Goal: Communication & Community: Answer question/provide support

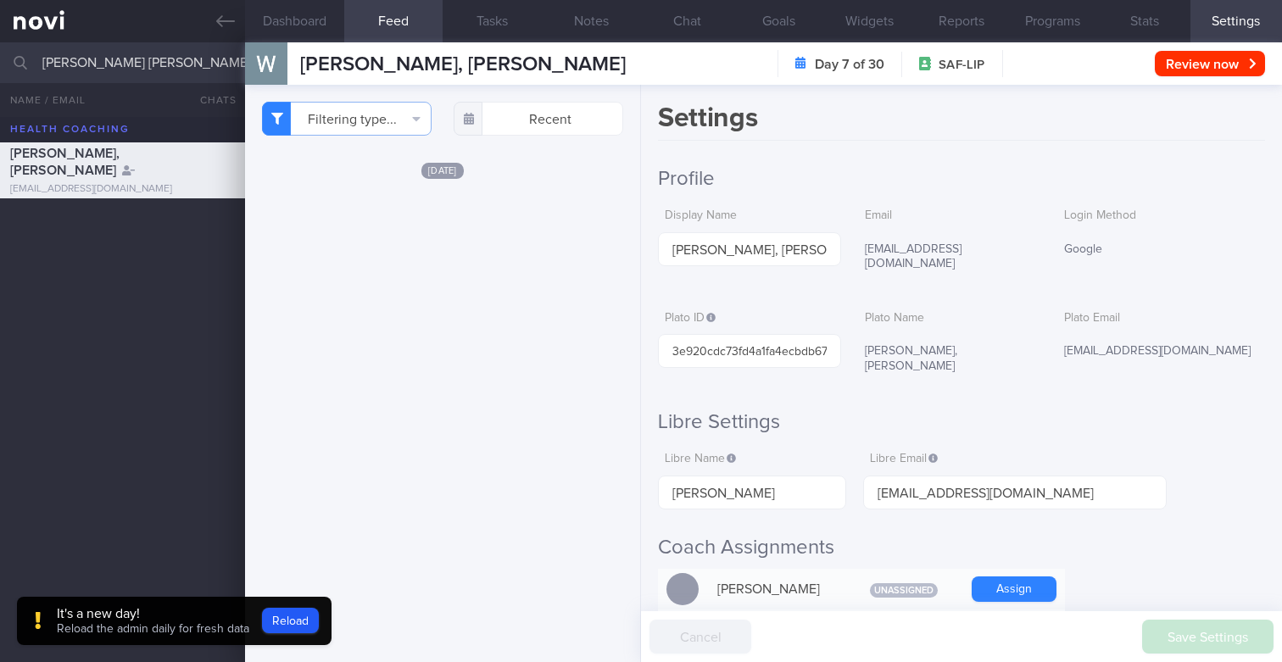
scroll to position [190, 331]
click at [302, 627] on button "Reload" at bounding box center [290, 620] width 57 height 25
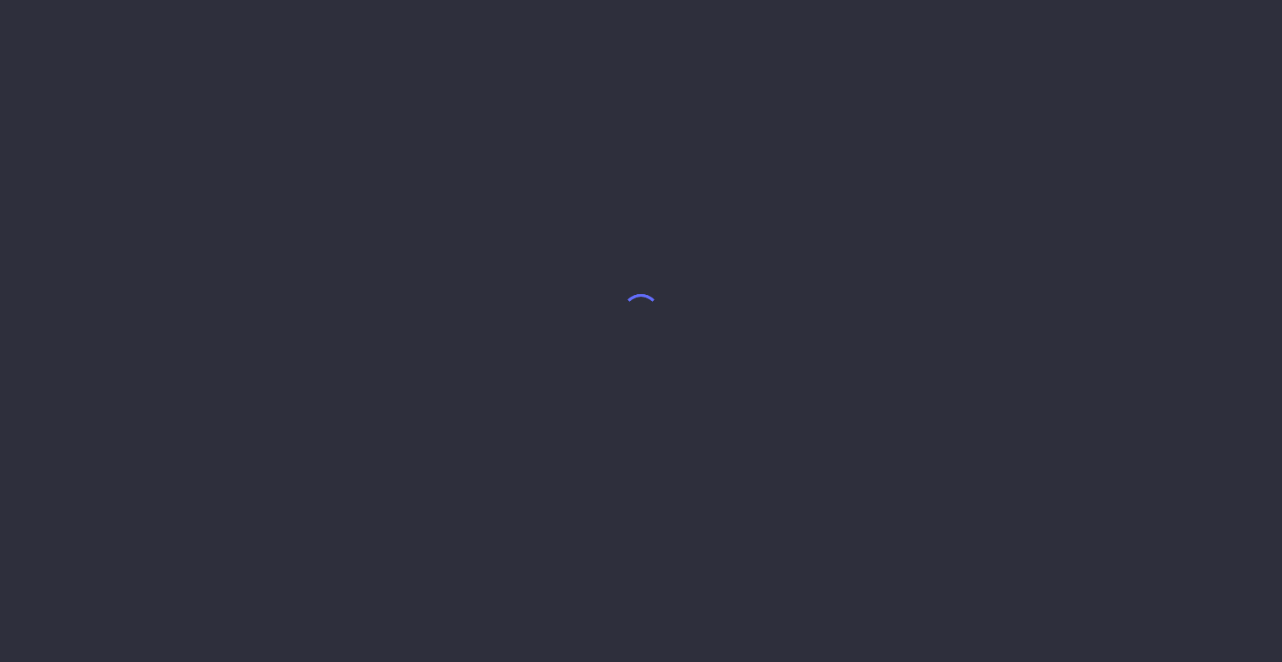
select select "8"
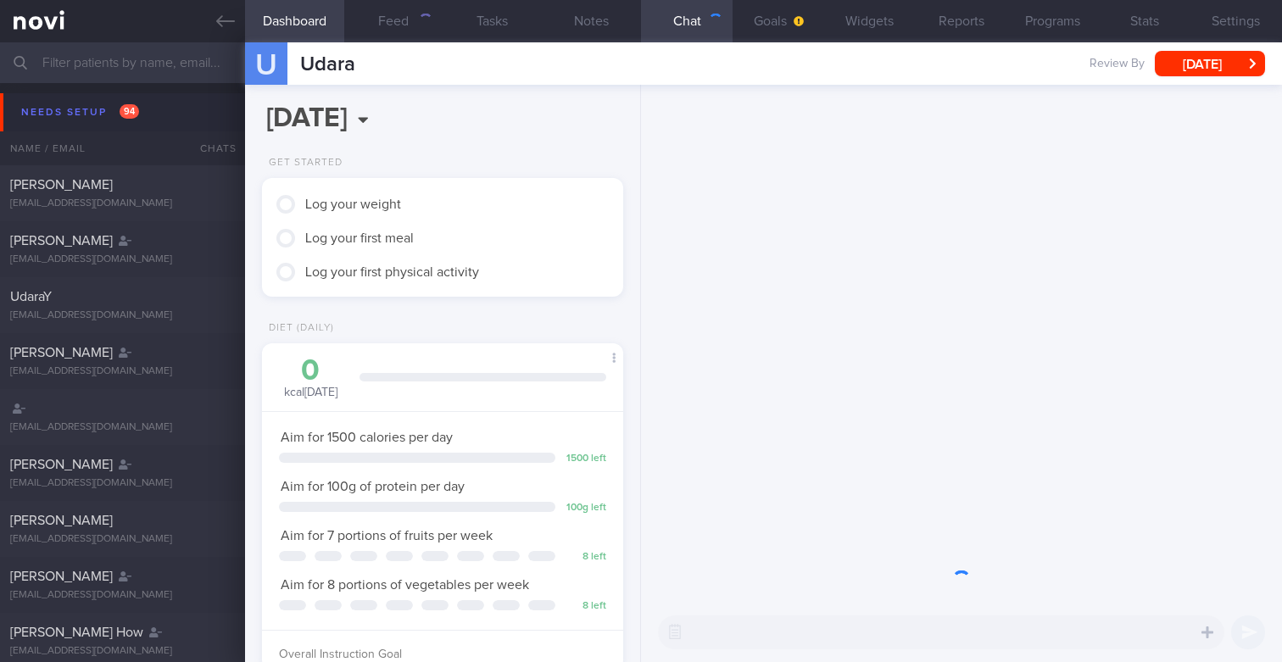
scroll to position [169, 337]
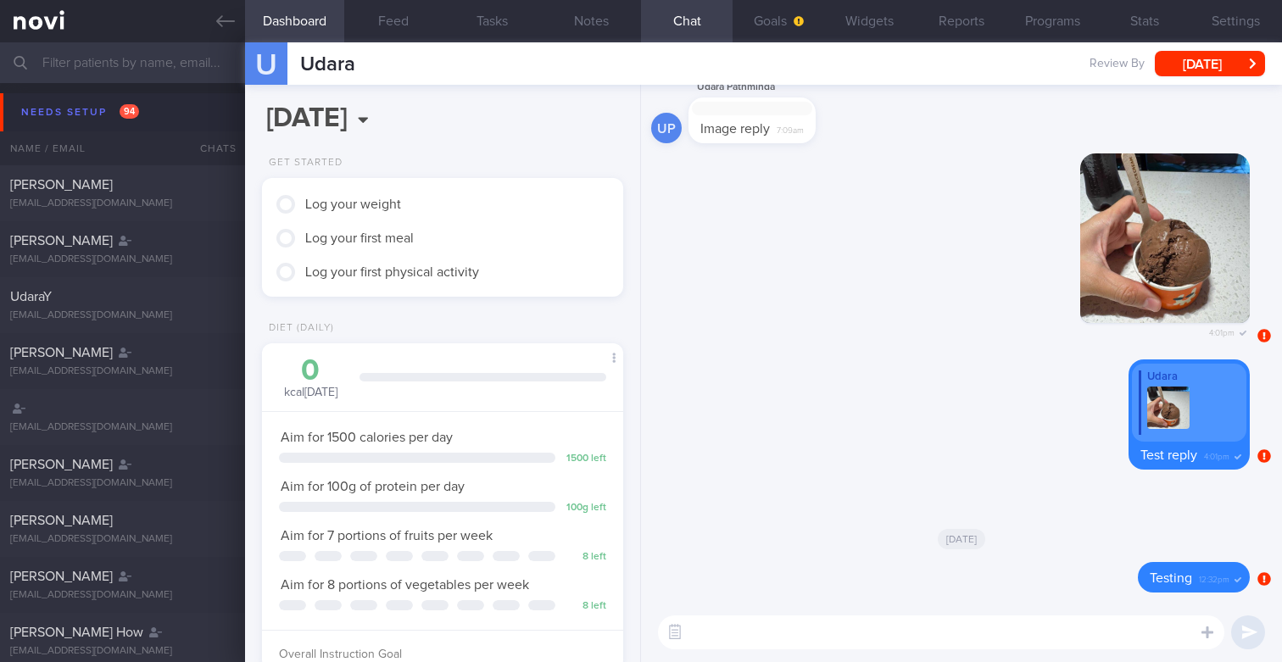
click at [744, 627] on textarea at bounding box center [941, 632] width 566 height 34
type textarea "Testing message"
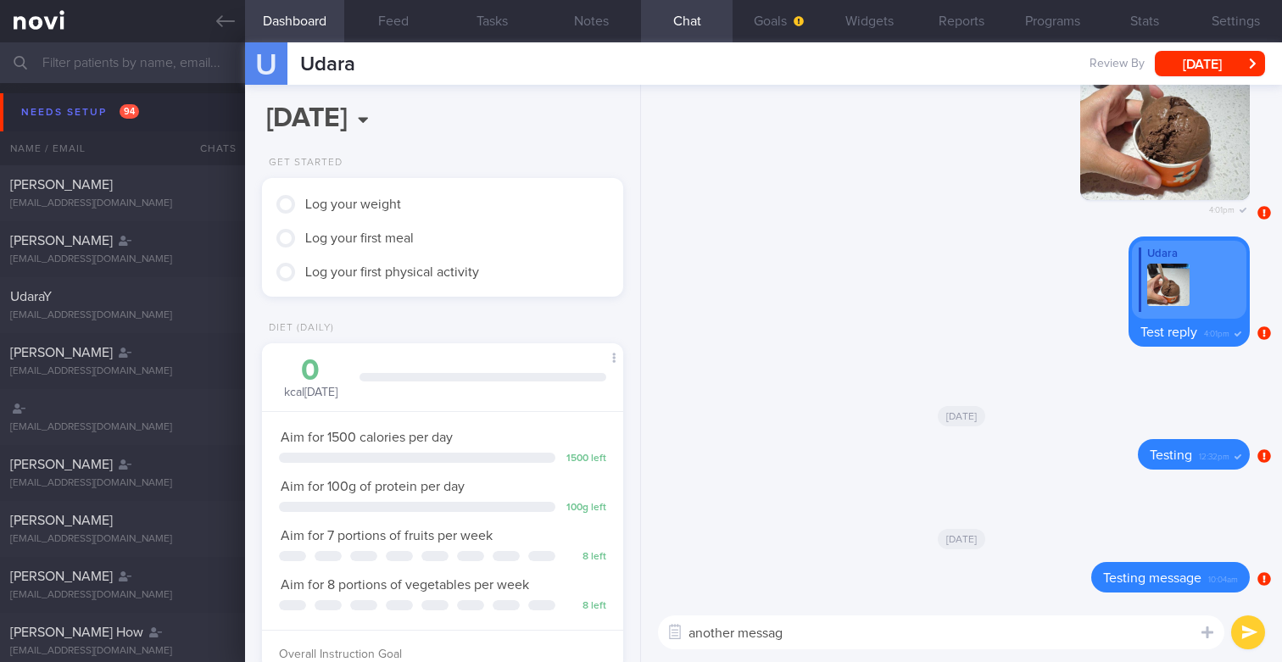
type textarea "another message"
